Goal: Transaction & Acquisition: Subscribe to service/newsletter

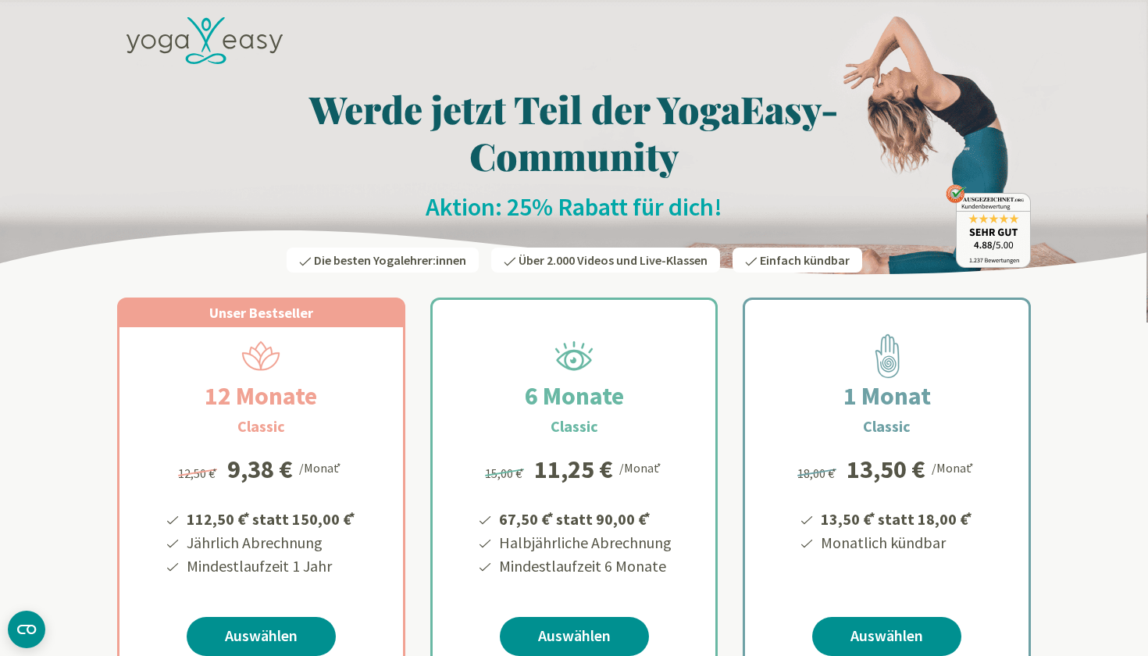
click at [691, 103] on h1 "Werde jetzt Teil der YogaEasy-Community" at bounding box center [574, 132] width 914 height 94
click at [479, 127] on h1 "Werde jetzt Teil der YogaEasy-Community" at bounding box center [574, 132] width 914 height 94
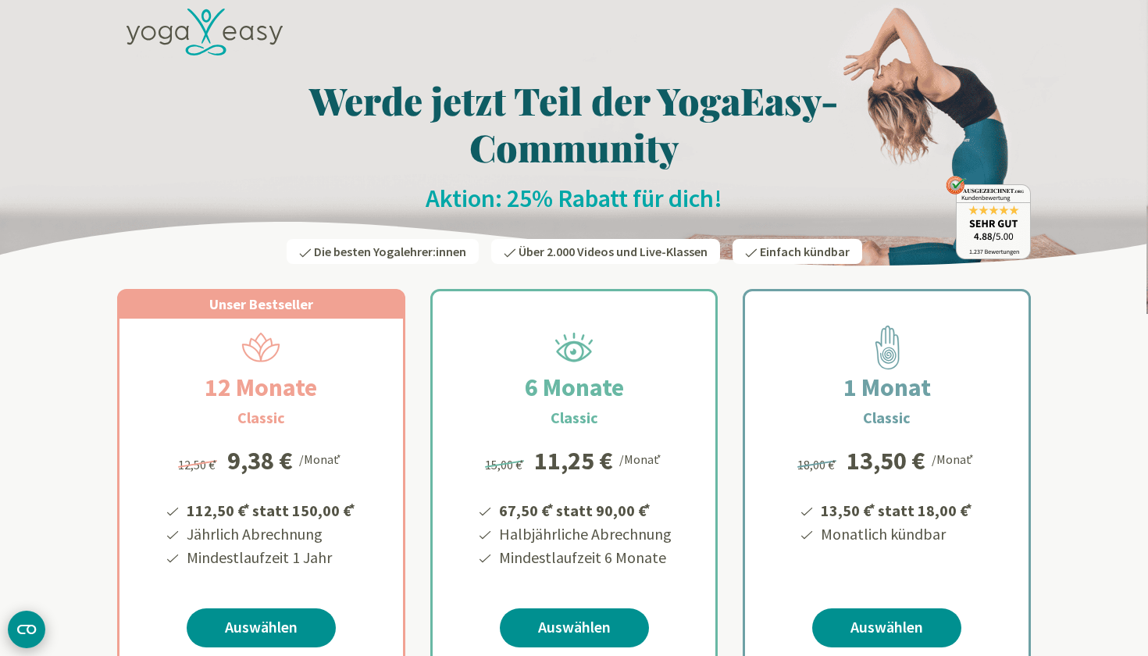
click at [34, 630] on icon "CMP-Widget öffnen" at bounding box center [26, 629] width 19 height 9
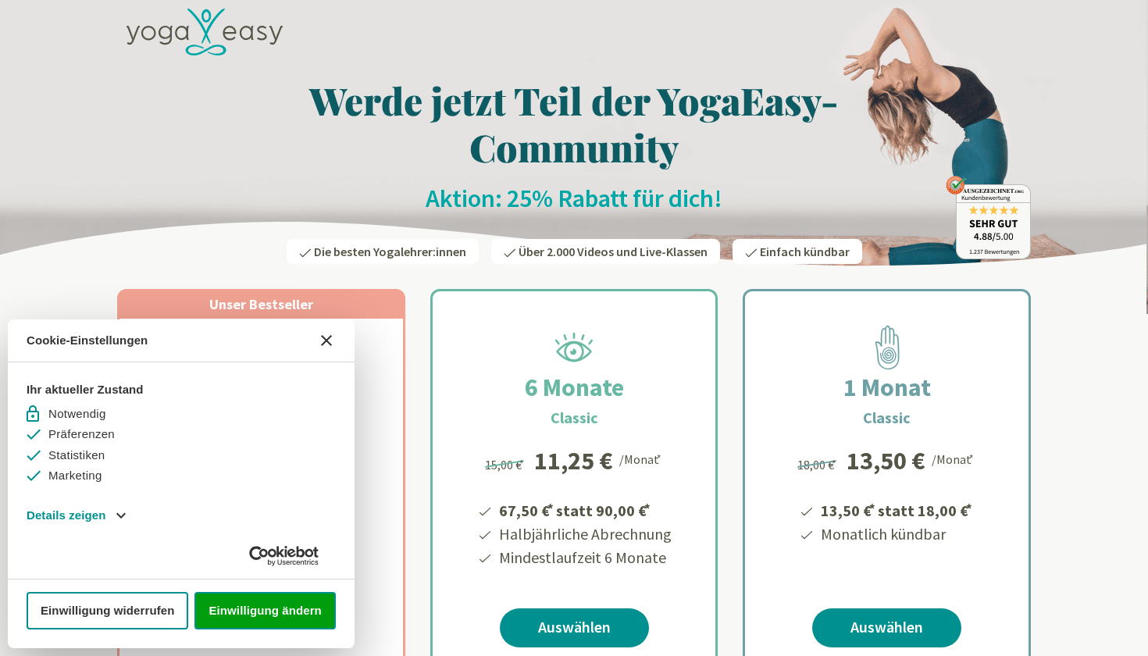
scroll to position [0, 0]
click at [57, 169] on img at bounding box center [574, 152] width 1148 height 323
click at [109, 116] on img at bounding box center [574, 152] width 1148 height 323
click at [313, 337] on button "[#WIDGET_ICON_CROSS#]" at bounding box center [326, 340] width 37 height 37
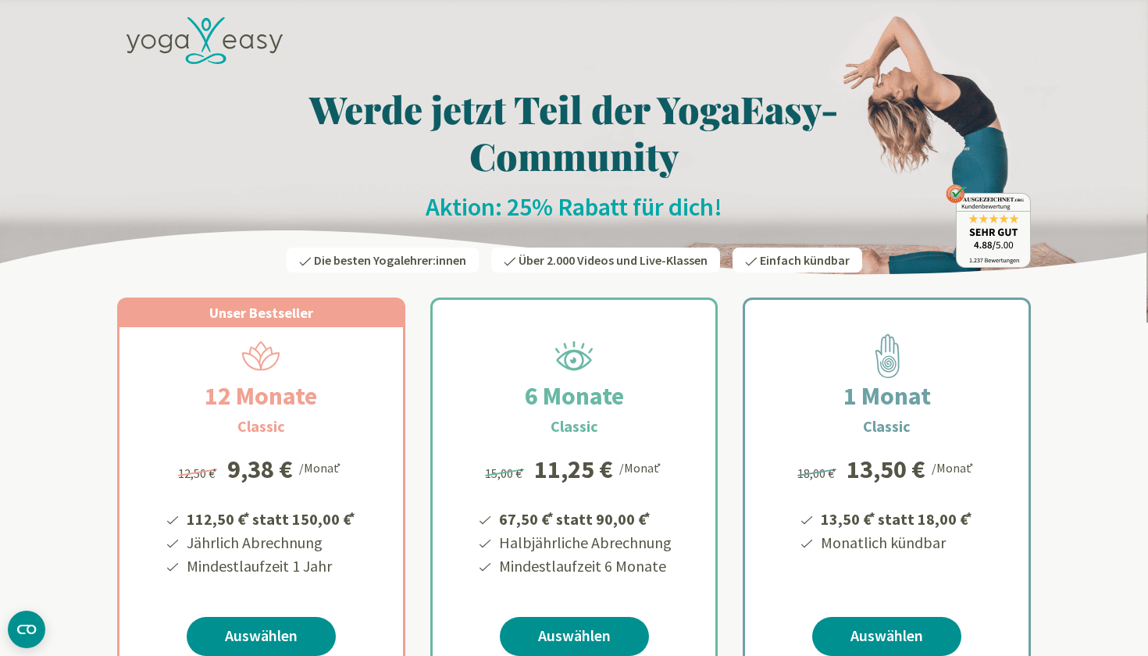
click at [975, 187] on img at bounding box center [988, 226] width 85 height 84
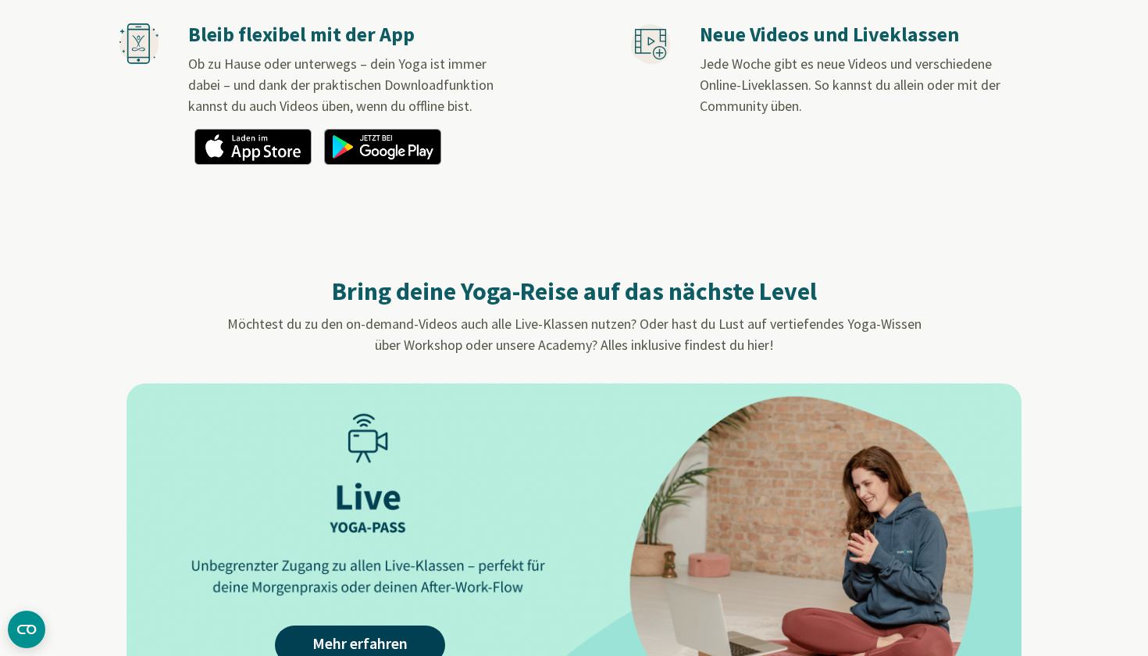
scroll to position [893, 0]
